Goal: Task Accomplishment & Management: Use online tool/utility

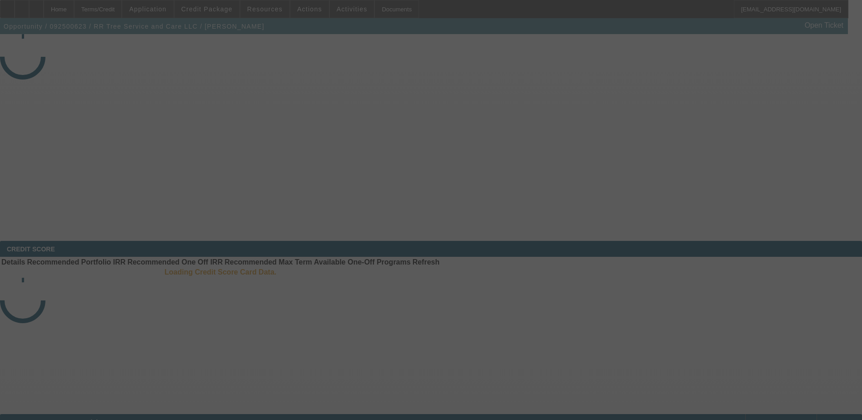
select select "4"
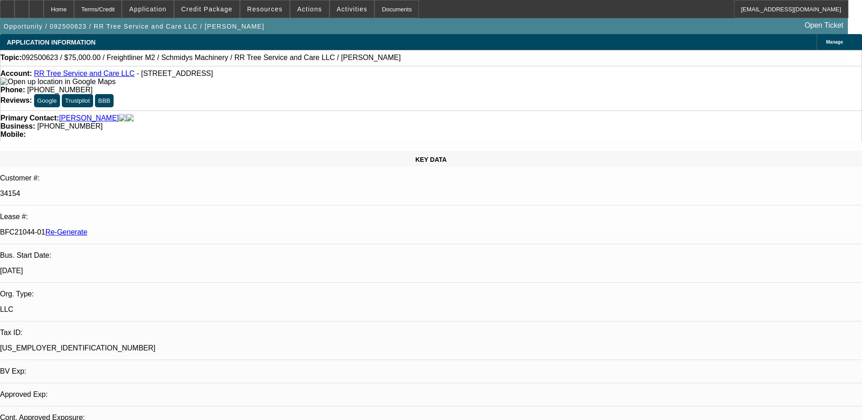
select select "0"
select select "1"
select select "3"
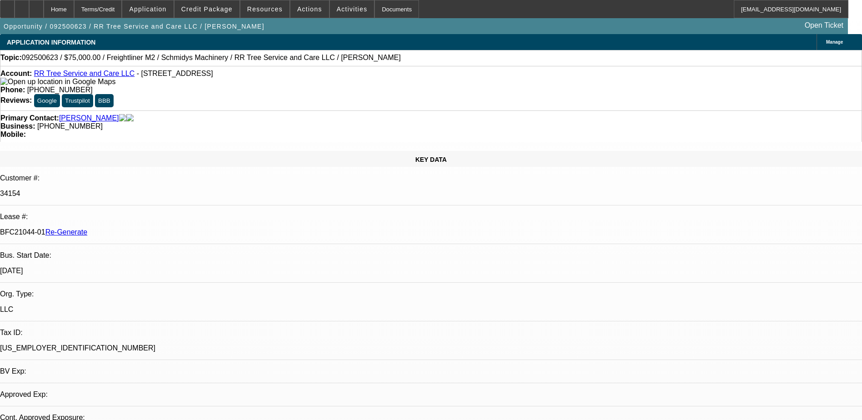
select select "6"
click at [339, 12] on span "Activities" at bounding box center [352, 8] width 31 height 7
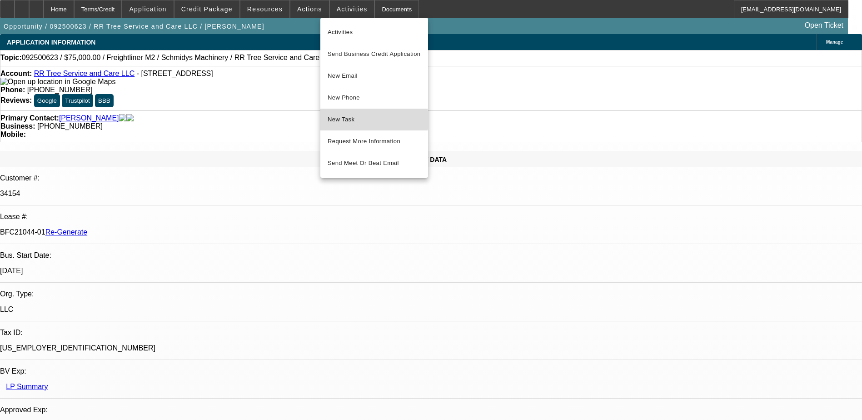
click at [355, 120] on span "New Task" at bounding box center [373, 119] width 93 height 11
